Goal: Transaction & Acquisition: Purchase product/service

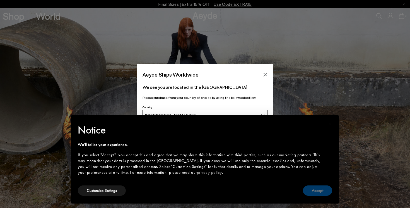
click at [312, 189] on button "Accept" at bounding box center [317, 191] width 29 height 10
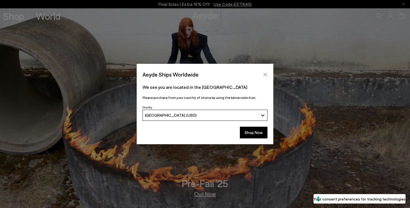
click at [266, 72] on button "Close" at bounding box center [265, 75] width 8 height 8
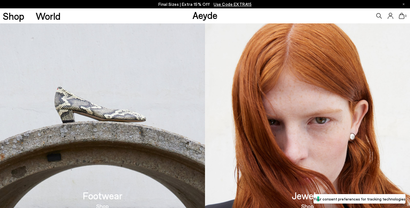
scroll to position [114, 0]
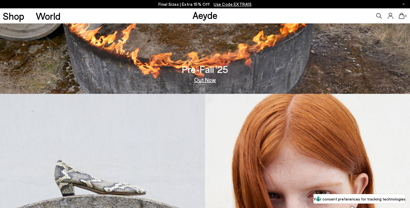
click at [204, 78] on link "Out Now" at bounding box center [205, 80] width 22 height 6
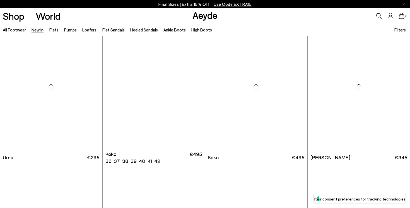
scroll to position [2693, 0]
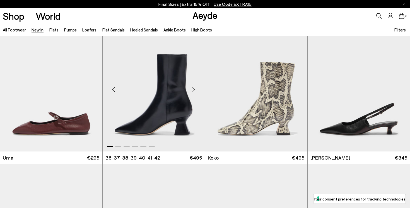
click at [194, 90] on div "Next slide" at bounding box center [193, 89] width 17 height 17
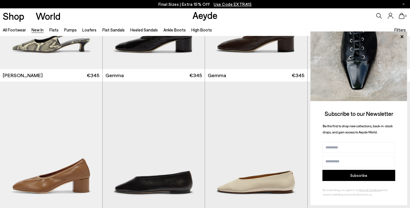
scroll to position [3007, 0]
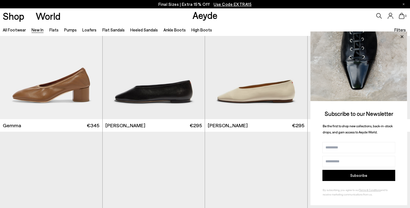
click at [402, 35] on icon at bounding box center [401, 36] width 7 height 7
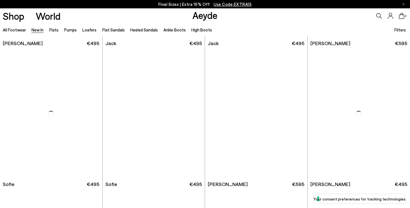
scroll to position [4331, 0]
